Goal: Download file/media: Download file/media

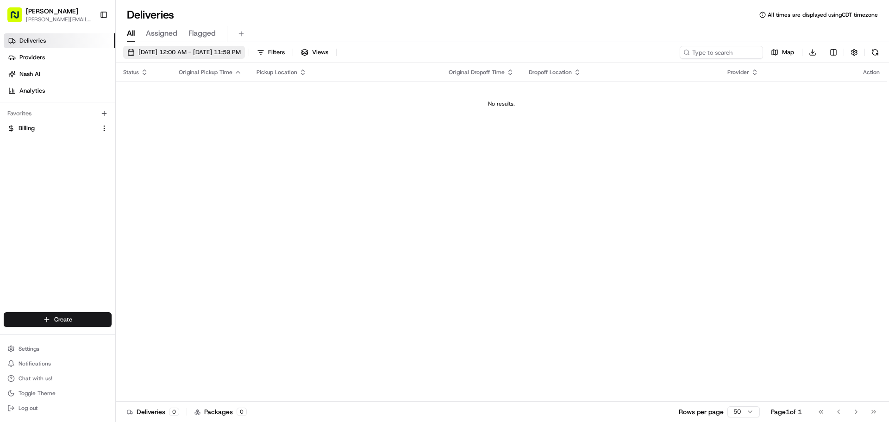
click at [241, 54] on span "[DATE] 12:00 AM - [DATE] 11:59 PM" at bounding box center [190, 52] width 102 height 8
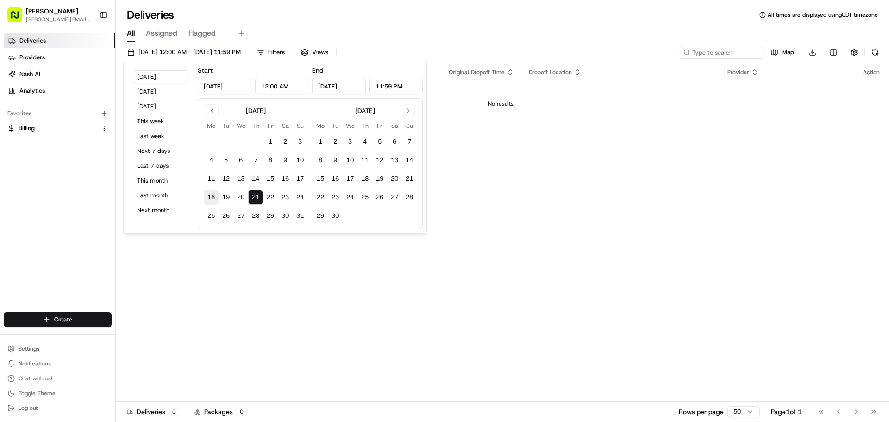
click at [212, 195] on button "18" at bounding box center [211, 197] width 15 height 15
type input "[DATE]"
click at [254, 197] on button "21" at bounding box center [255, 197] width 15 height 15
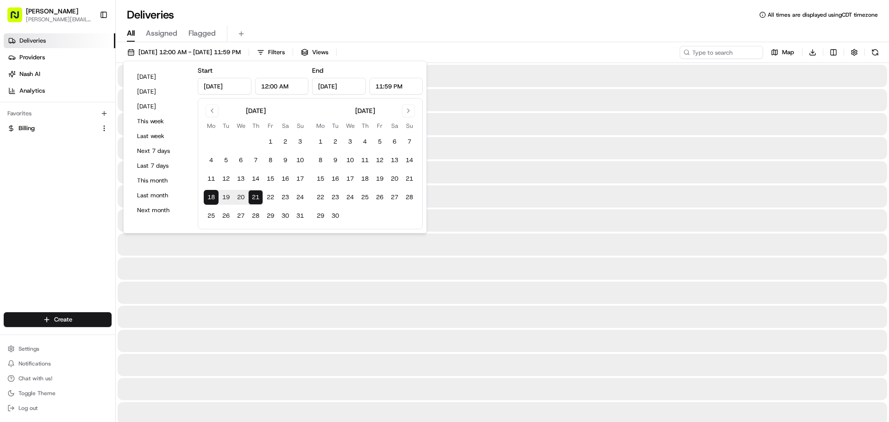
type input "[DATE]"
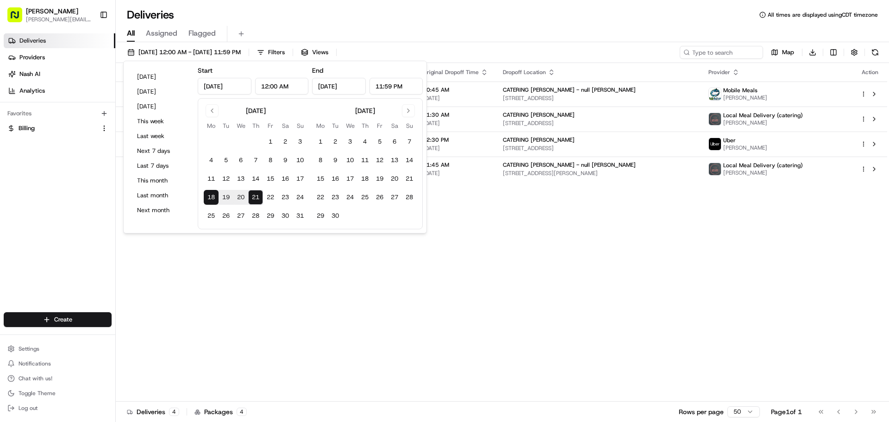
click at [511, 30] on div "All Assigned Flagged" at bounding box center [503, 34] width 774 height 16
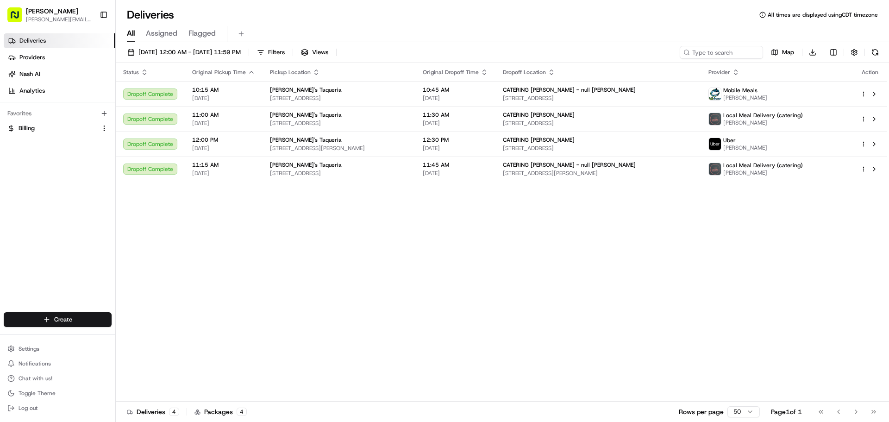
click at [473, 278] on div "Status Original Pickup Time Pickup Location Original Dropoff Time Dropoff Locat…" at bounding box center [502, 232] width 772 height 339
click at [811, 54] on html "[PERSON_NAME] Taqueria [PERSON_NAME][EMAIL_ADDRESS][DOMAIN_NAME] Toggle Sidebar…" at bounding box center [444, 211] width 889 height 422
click at [785, 85] on span "Completed Report" at bounding box center [786, 86] width 46 height 7
